Goal: Check status

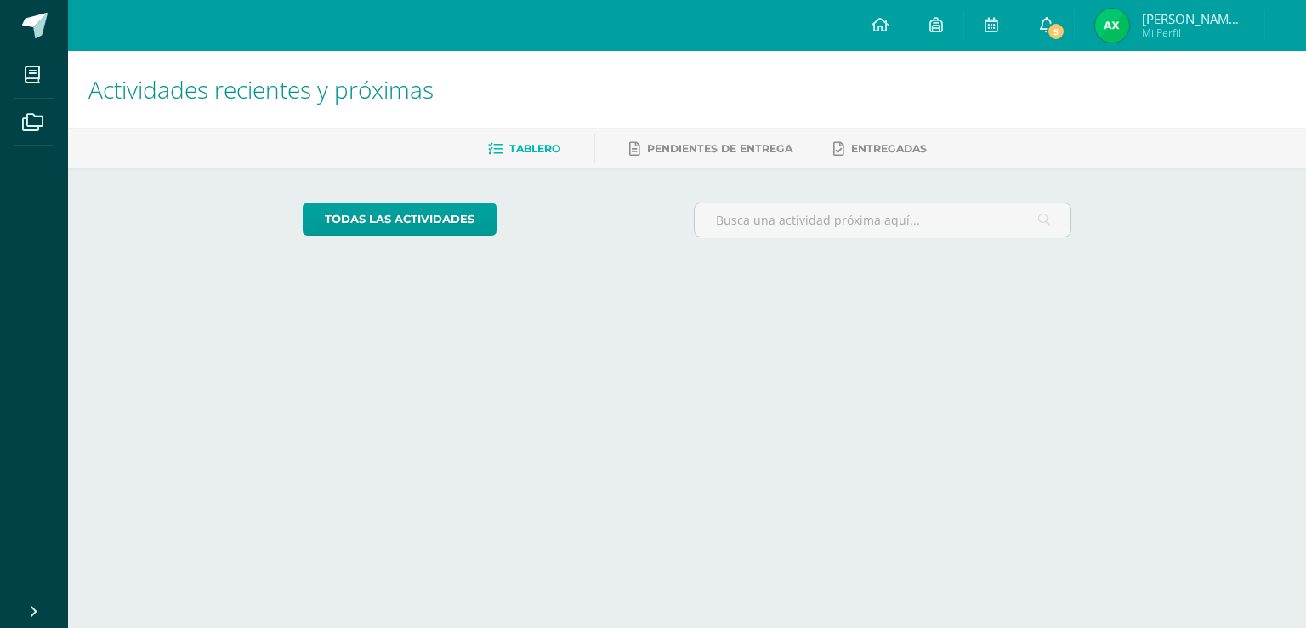
click at [1054, 17] on icon at bounding box center [1047, 24] width 14 height 15
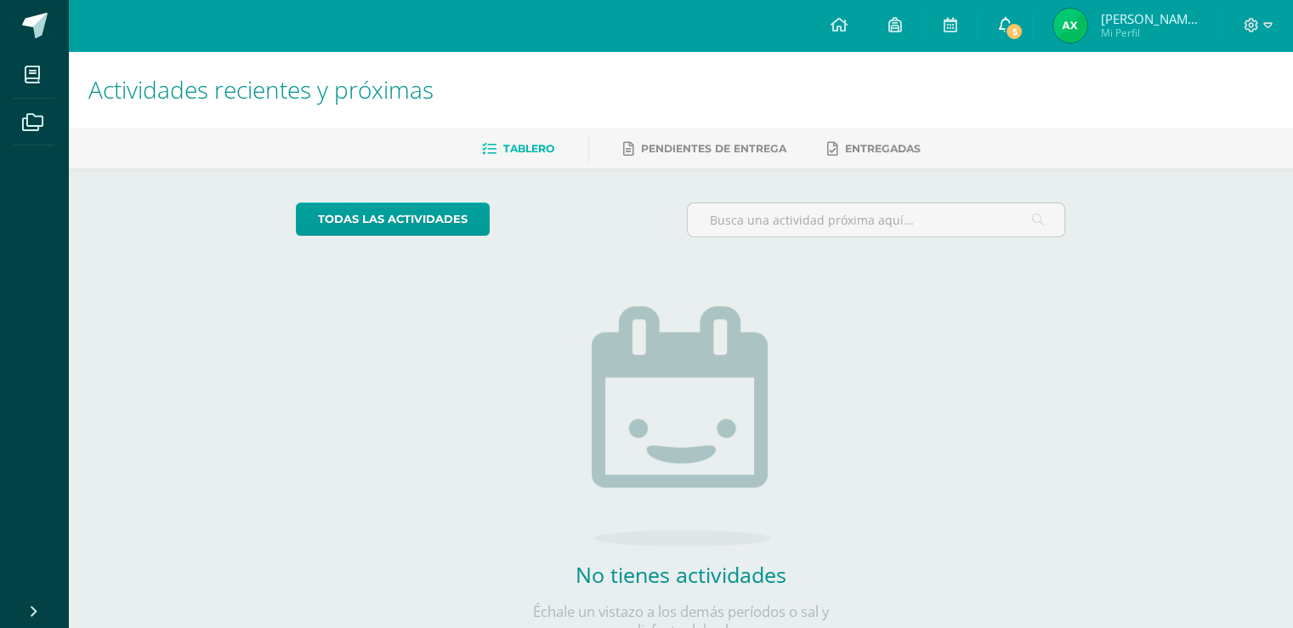
click at [1032, 38] on link "5" at bounding box center [1005, 25] width 54 height 51
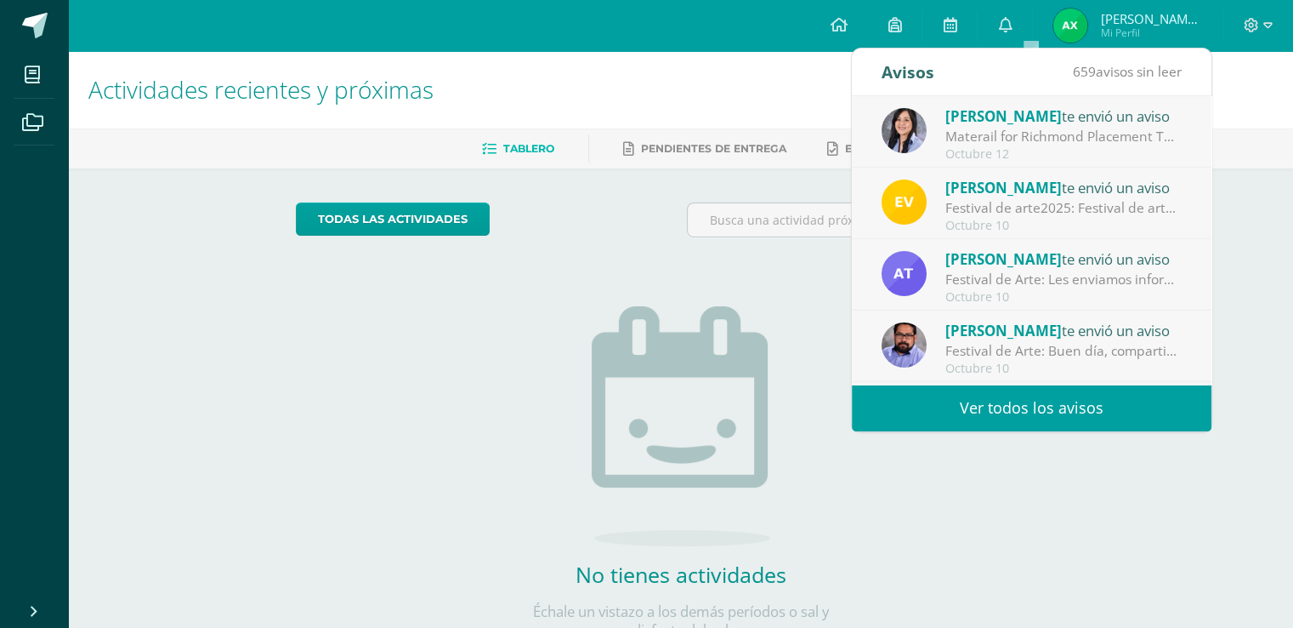
click at [1134, 35] on span "Mi Perfil" at bounding box center [1151, 33] width 102 height 14
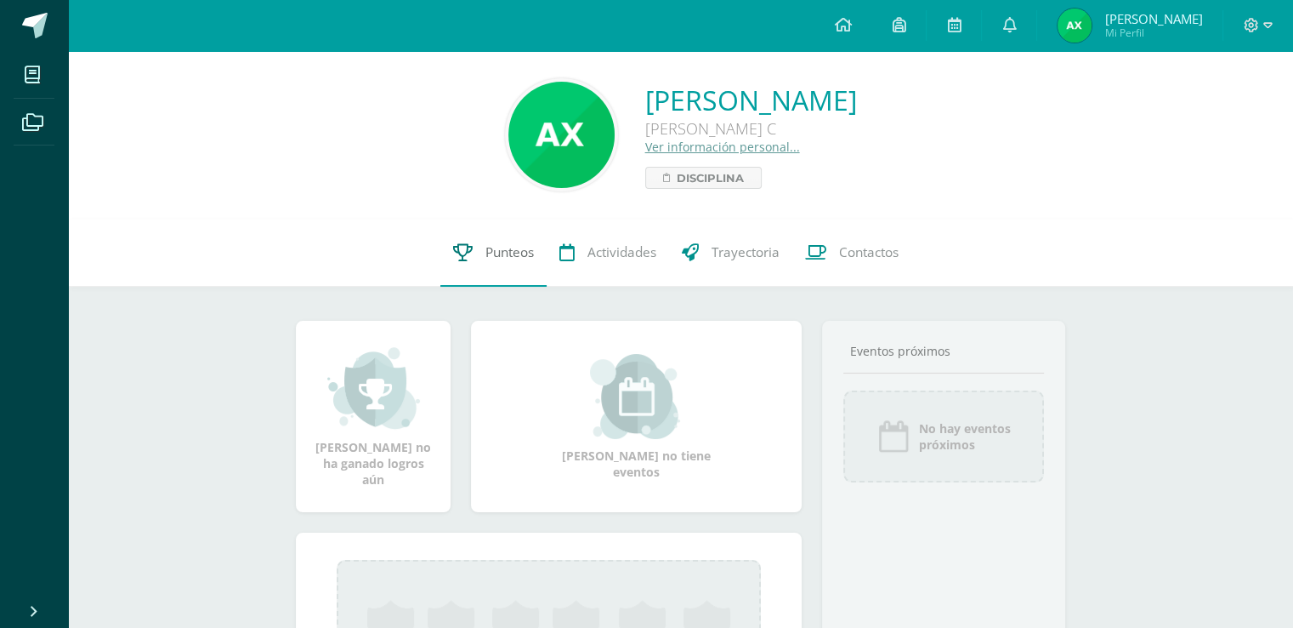
click at [513, 249] on span "Punteos" at bounding box center [510, 252] width 48 height 18
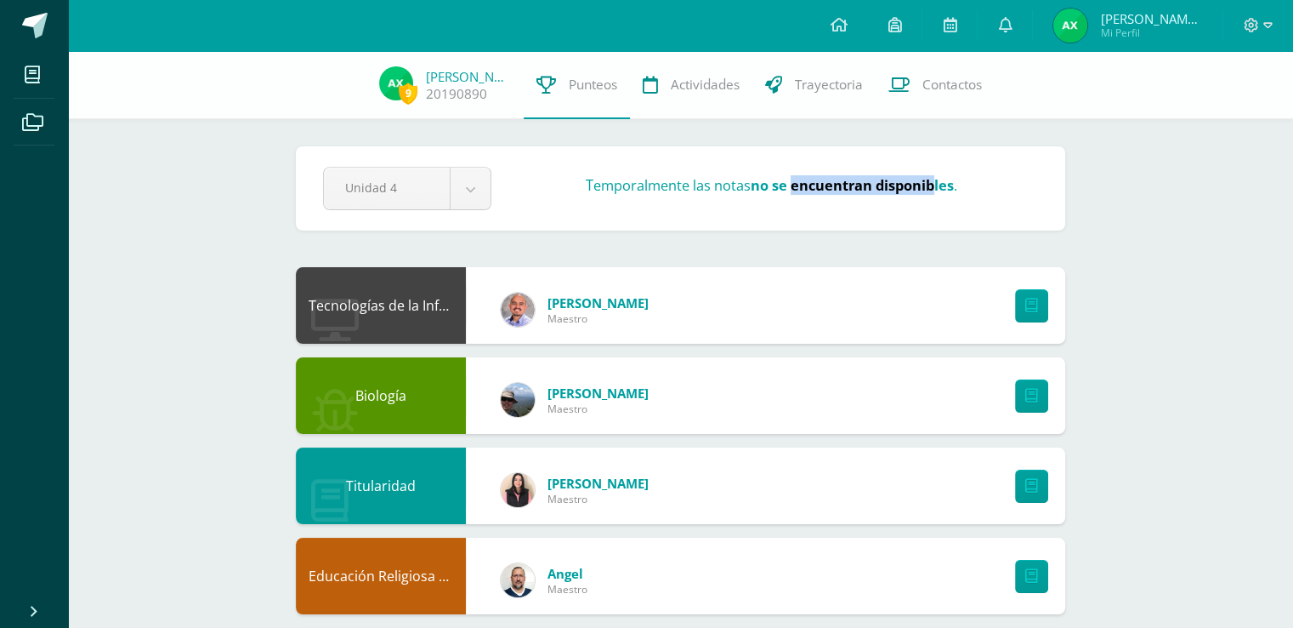
drag, startPoint x: 791, startPoint y: 184, endPoint x: 935, endPoint y: 175, distance: 144.8
click at [935, 175] on strong "no se encuentran disponibles" at bounding box center [852, 185] width 203 height 20
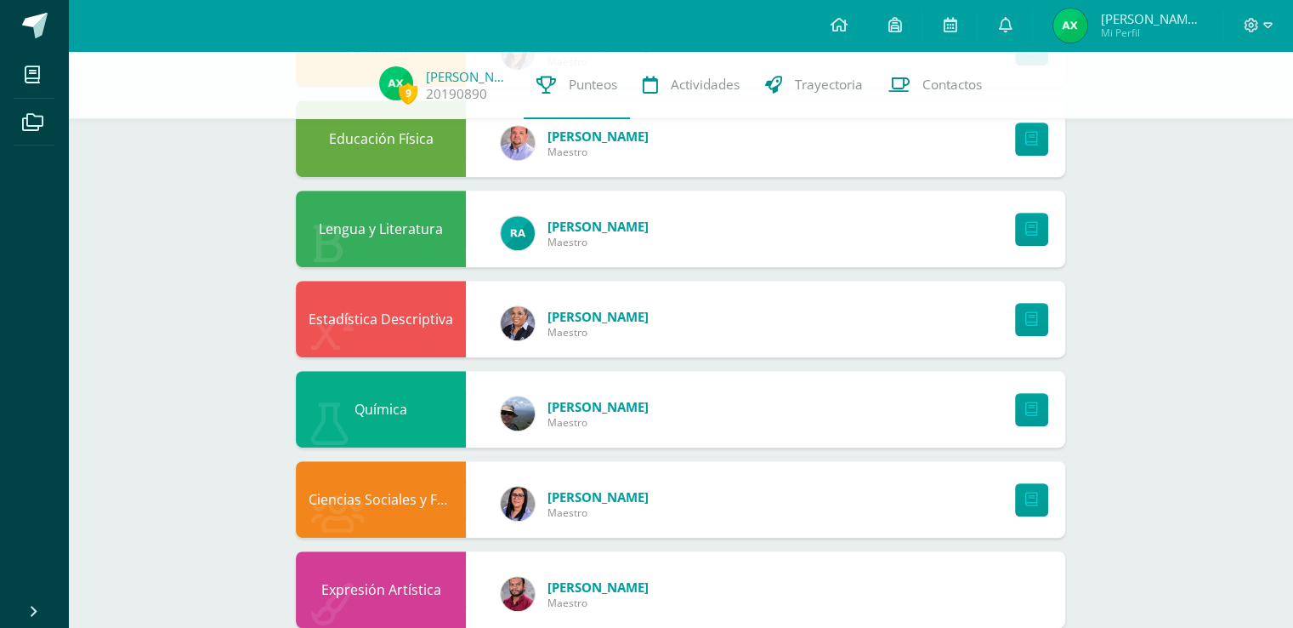
scroll to position [832, 0]
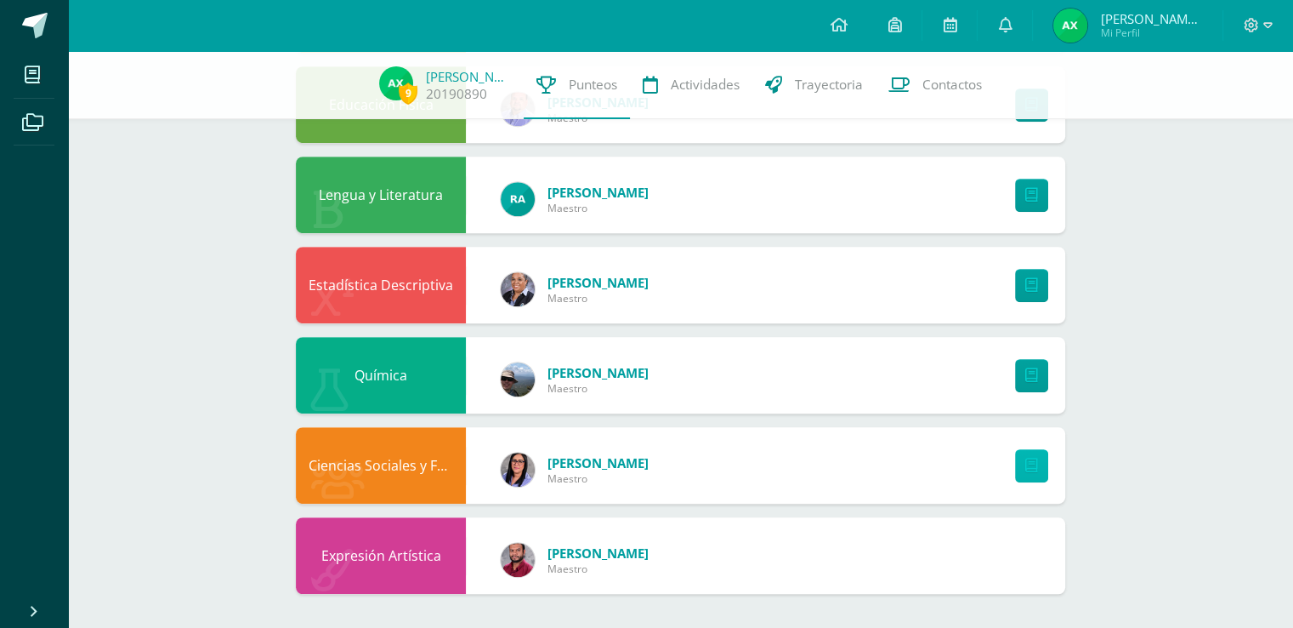
click at [1044, 475] on link at bounding box center [1031, 465] width 33 height 33
